Goal: Navigation & Orientation: Find specific page/section

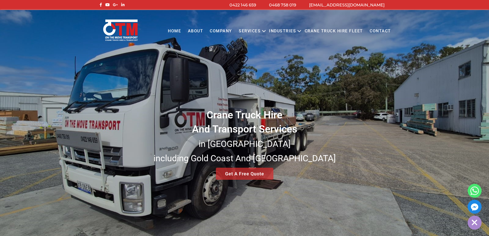
click at [255, 32] on link "Services" at bounding box center [249, 31] width 28 height 14
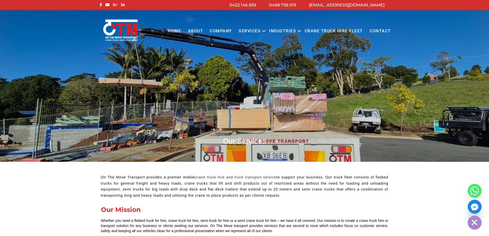
click at [261, 31] on link "Services" at bounding box center [249, 31] width 28 height 14
click at [374, 31] on link "Contact" at bounding box center [380, 31] width 28 height 14
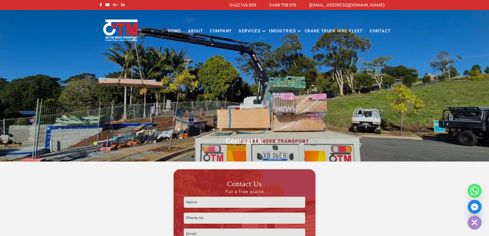
click at [319, 32] on link "Crane Truck Hire Fleet" at bounding box center [333, 31] width 65 height 14
